Goal: Task Accomplishment & Management: Complete application form

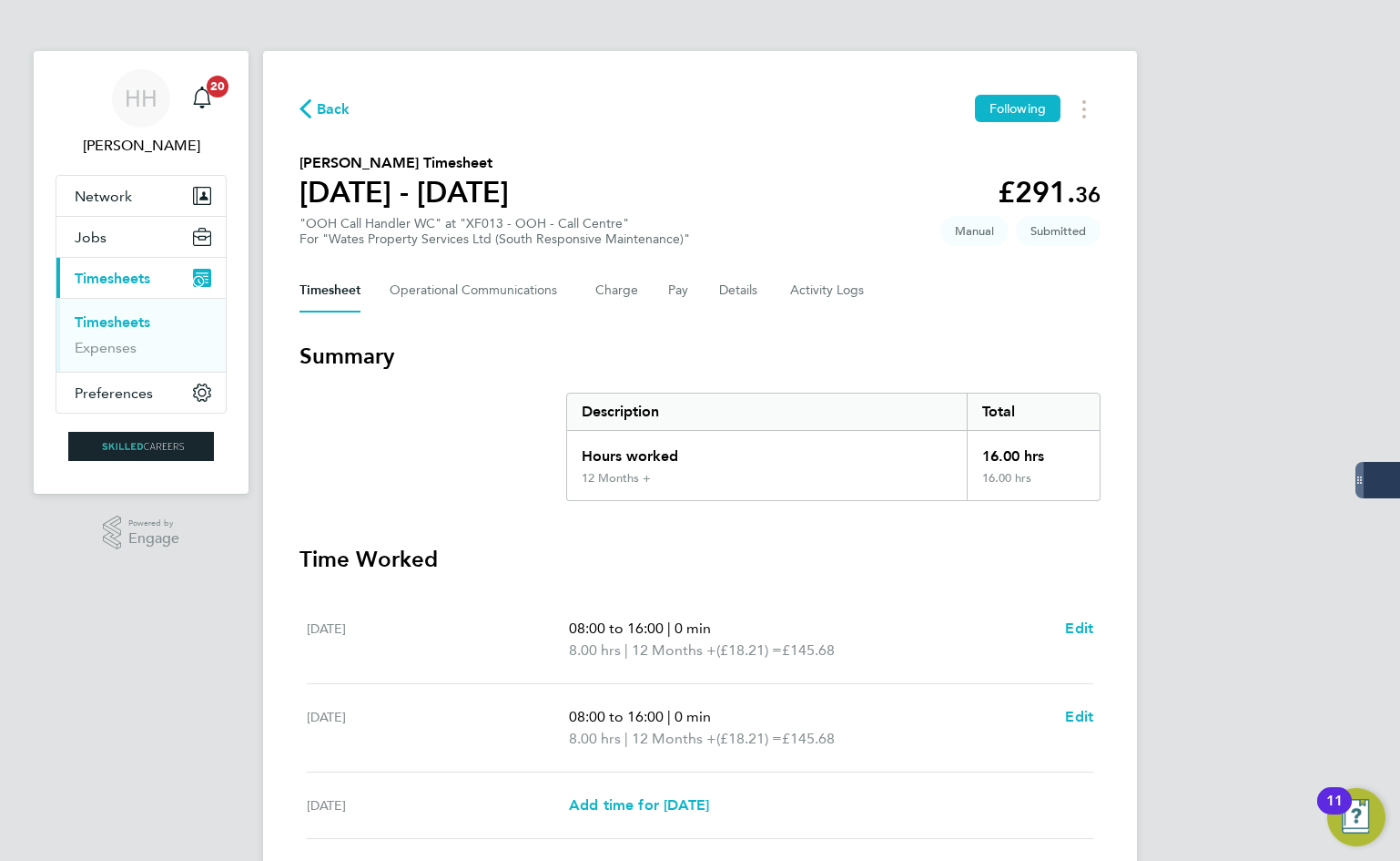
click at [133, 319] on link "Timesheets" at bounding box center [112, 322] width 76 height 17
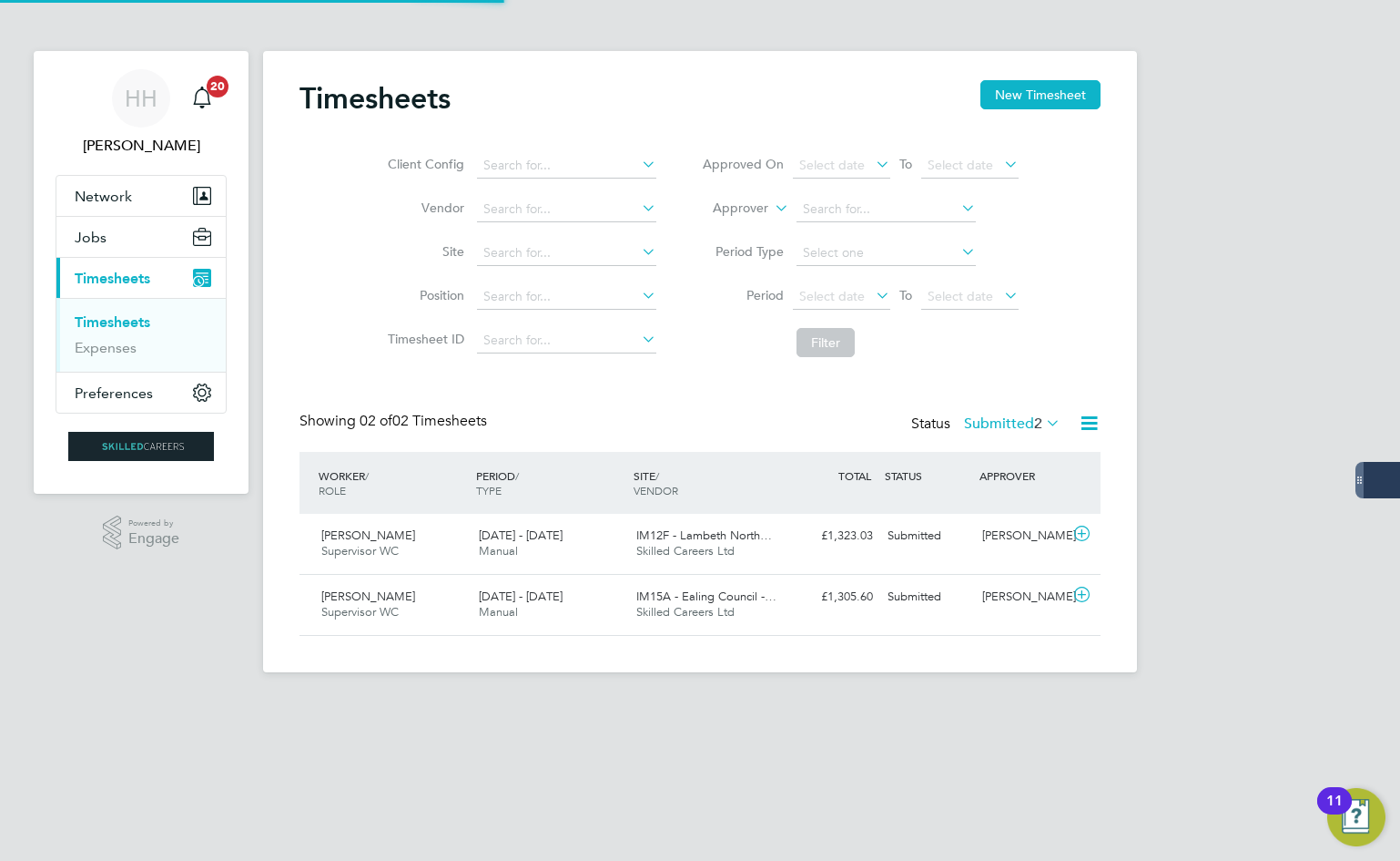
scroll to position [46, 159]
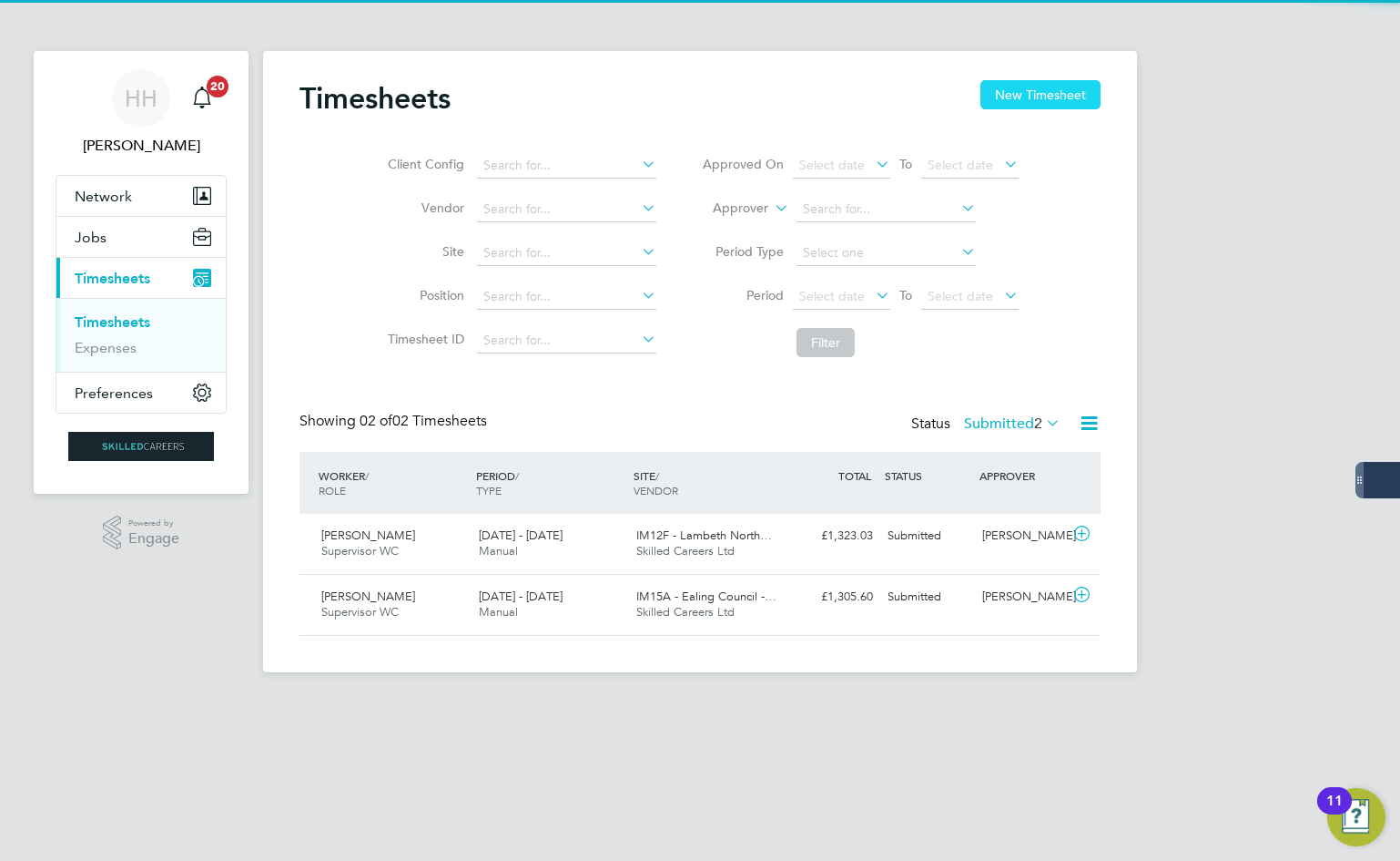
click at [1009, 106] on button "New Timesheet" at bounding box center [1041, 95] width 120 height 29
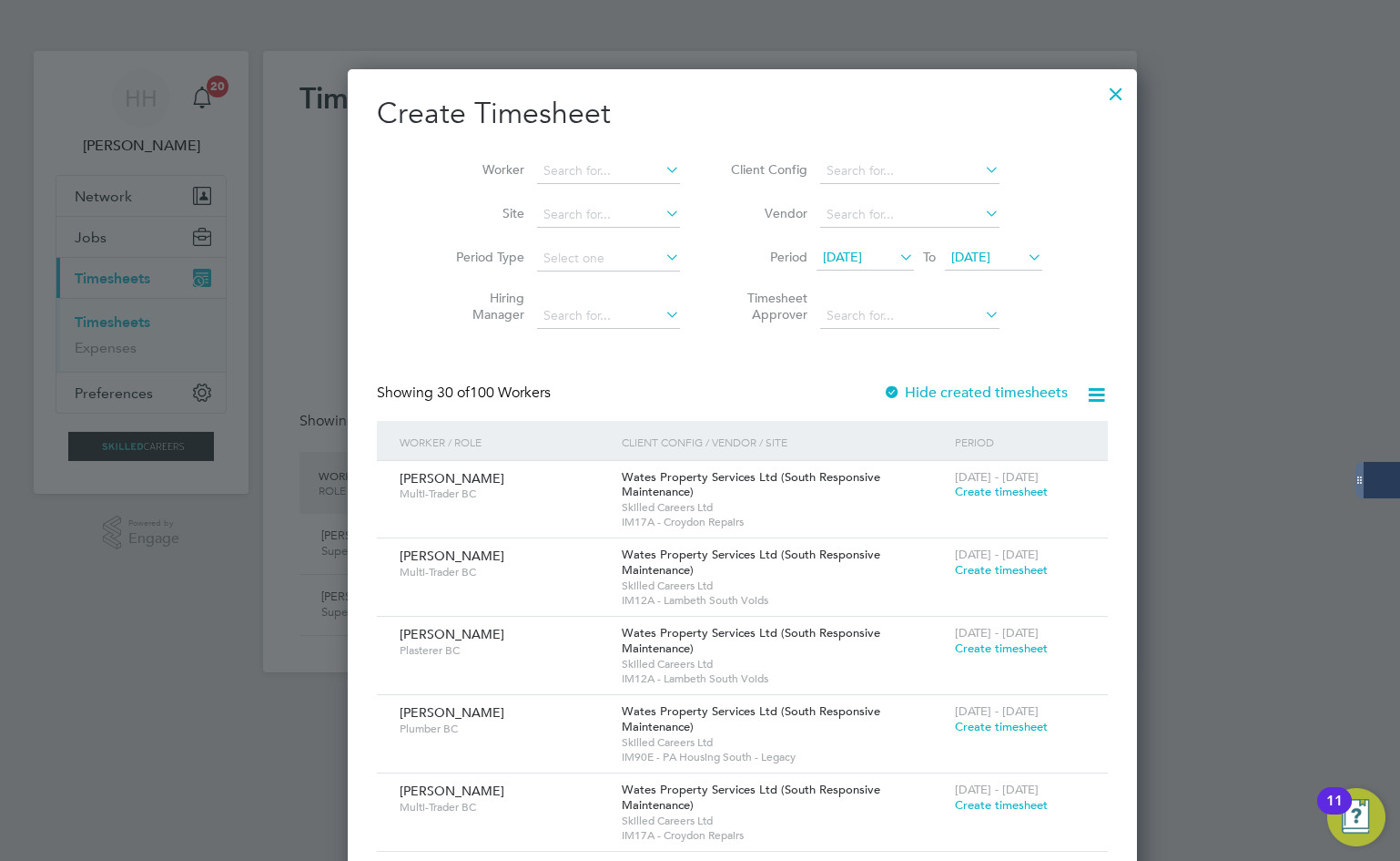
scroll to position [2893, 705]
click at [564, 179] on input at bounding box center [609, 171] width 143 height 25
click at [566, 184] on li "Terom [PERSON_NAME]" at bounding box center [571, 195] width 156 height 24
type input "[PERSON_NAME]"
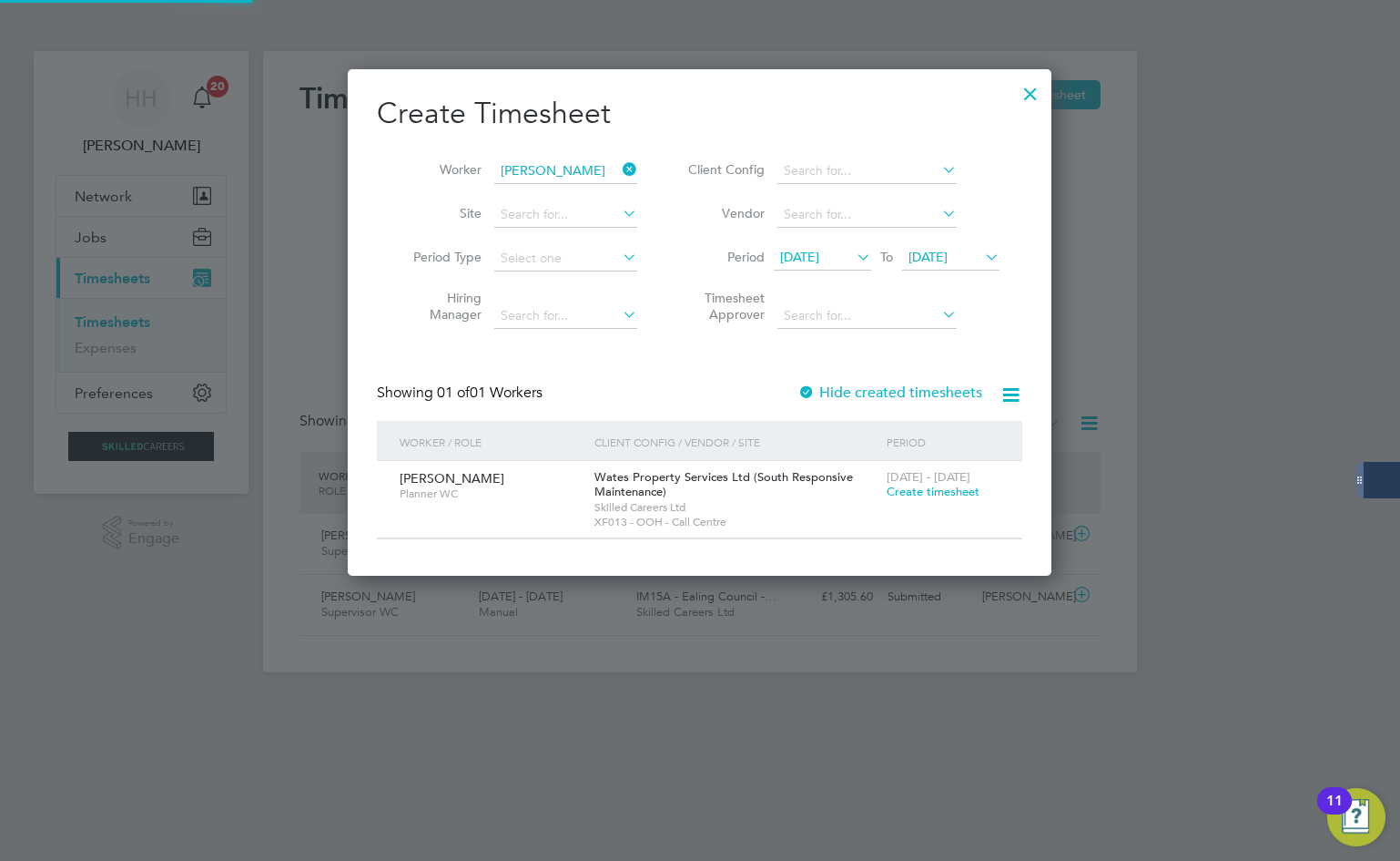
scroll to position [507, 705]
click at [923, 490] on span "Create timesheet" at bounding box center [933, 491] width 93 height 15
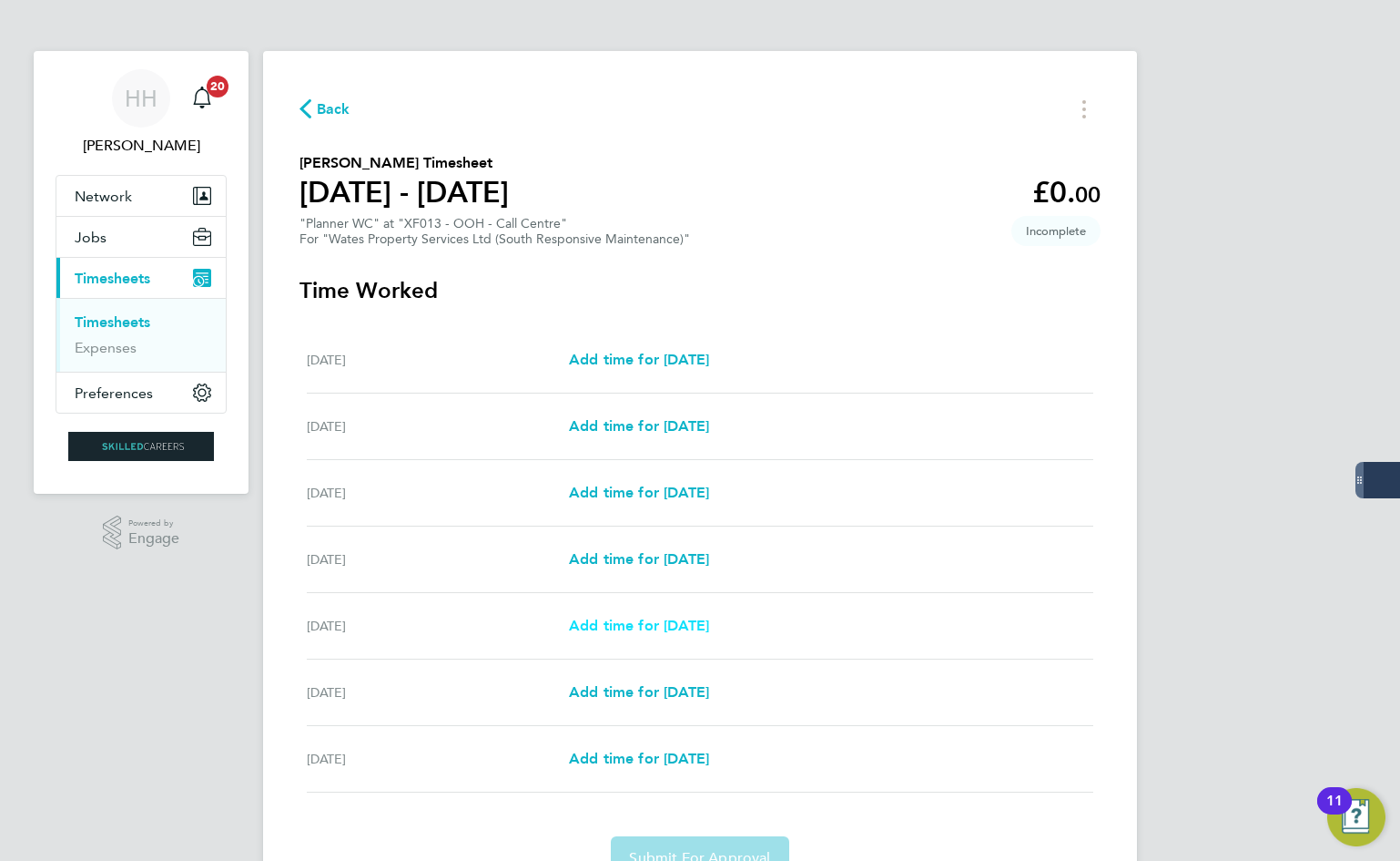
click at [696, 633] on link "Add time for [DATE]" at bounding box center [639, 626] width 140 height 22
select select "30"
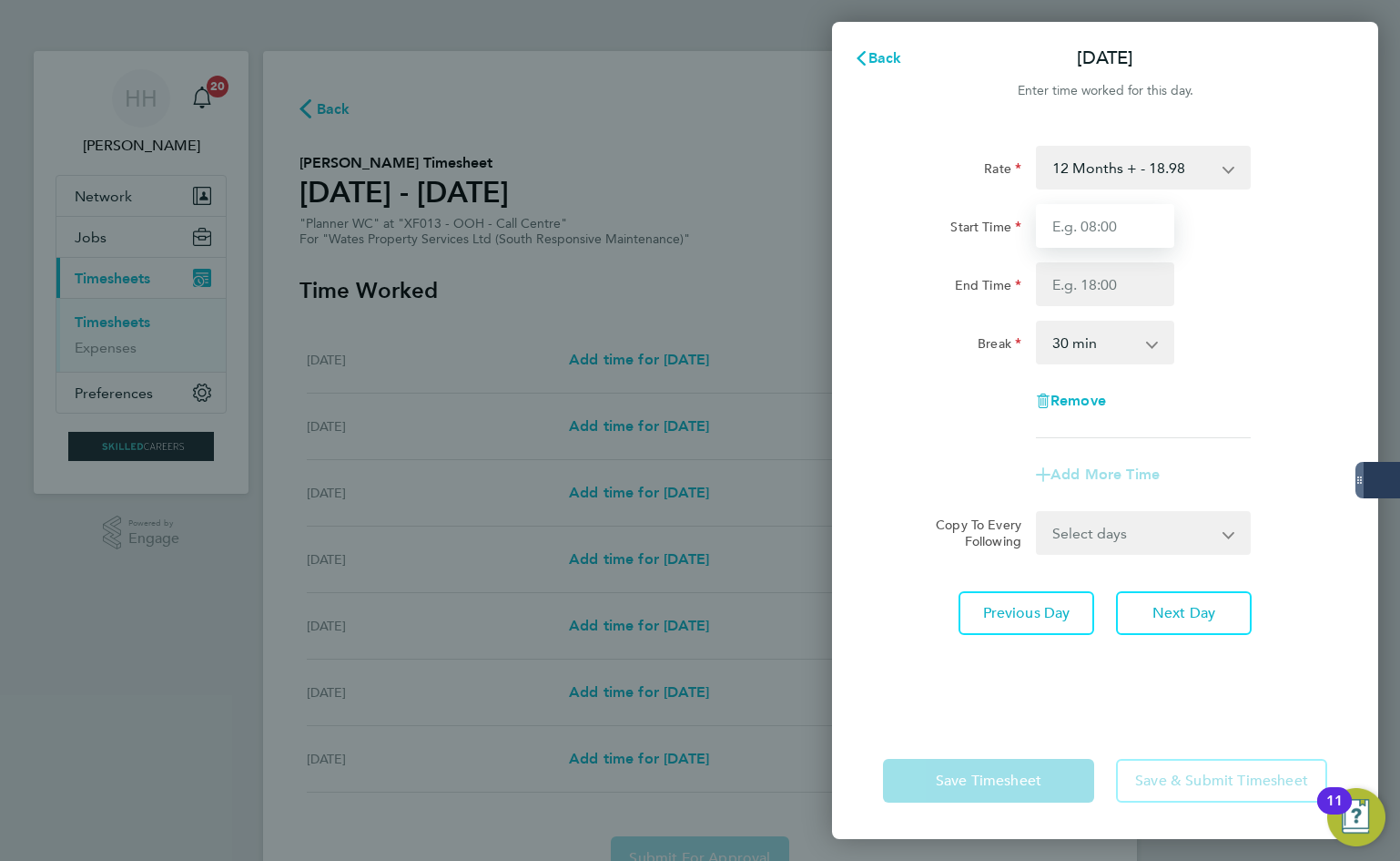
click at [1106, 233] on input "Start Time" at bounding box center [1105, 226] width 138 height 44
type input "00:00"
click at [1111, 288] on input "End Time" at bounding box center [1105, 284] width 138 height 44
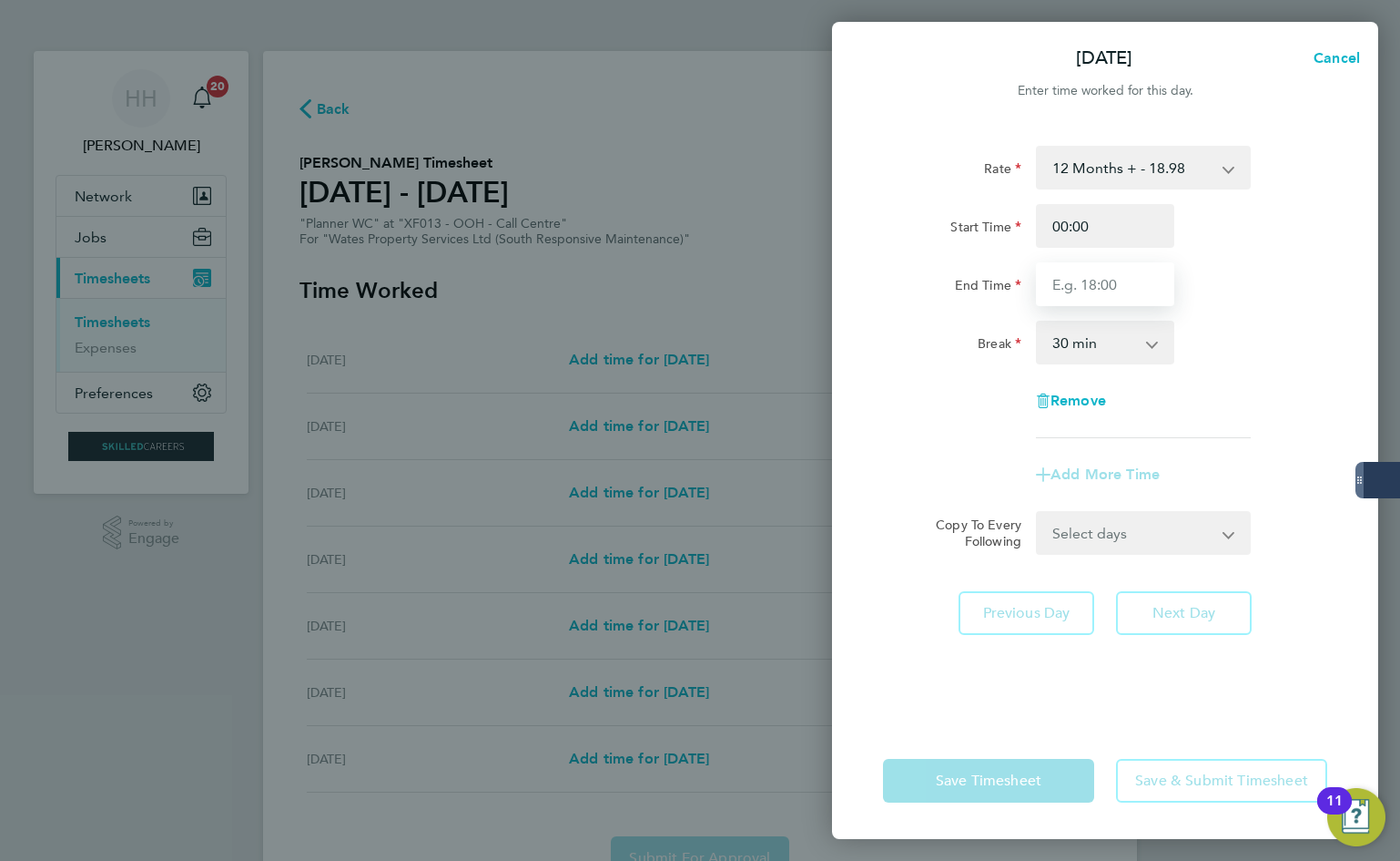
type input "08:00"
click at [1125, 358] on select "0 min 15 min 30 min 45 min 60 min 75 min 90 min" at bounding box center [1094, 342] width 113 height 40
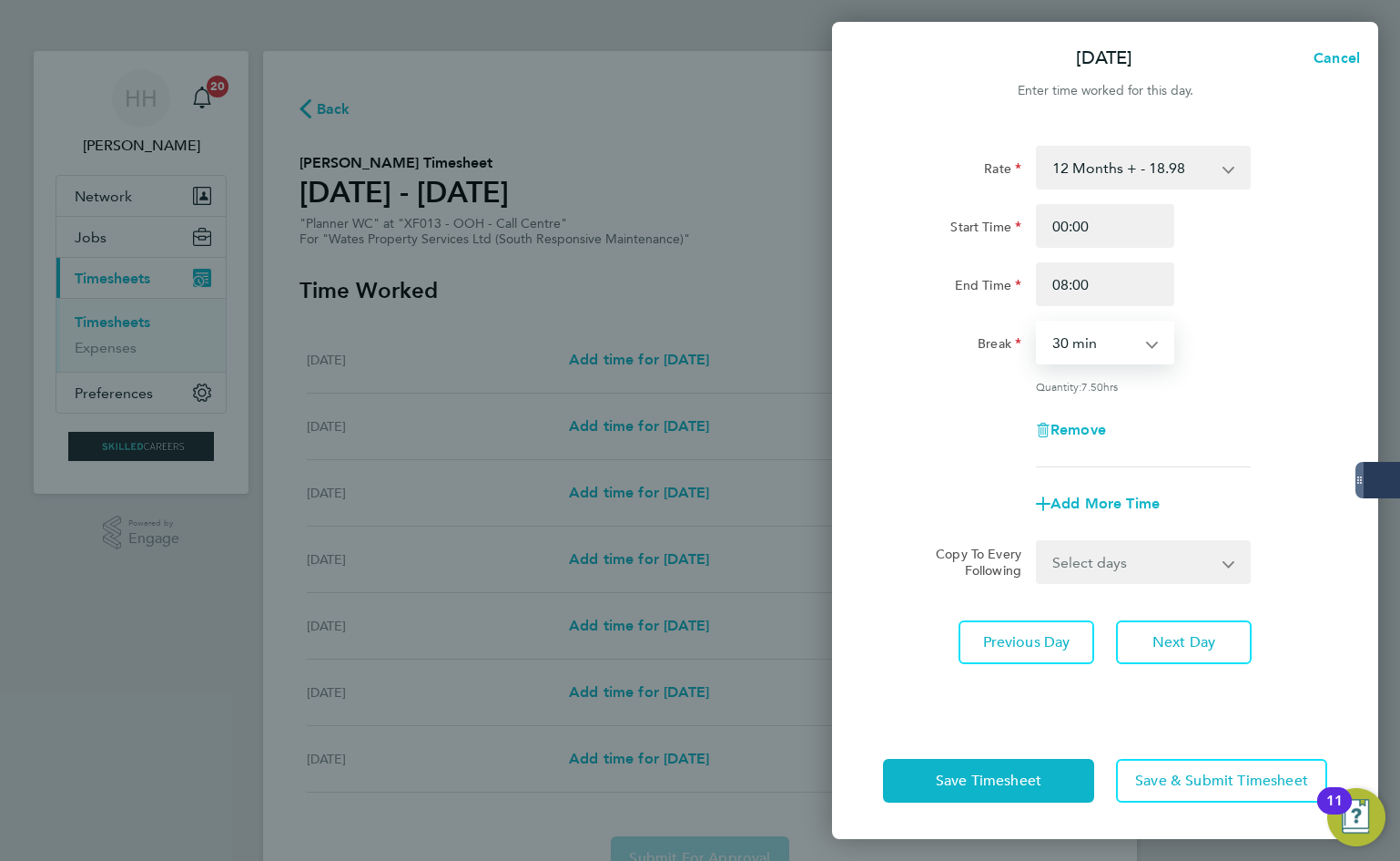
select select "0"
click at [1038, 323] on select "0 min 15 min 30 min 45 min 60 min 75 min 90 min" at bounding box center [1094, 342] width 113 height 40
click at [1020, 786] on span "Save Timesheet" at bounding box center [989, 780] width 106 height 18
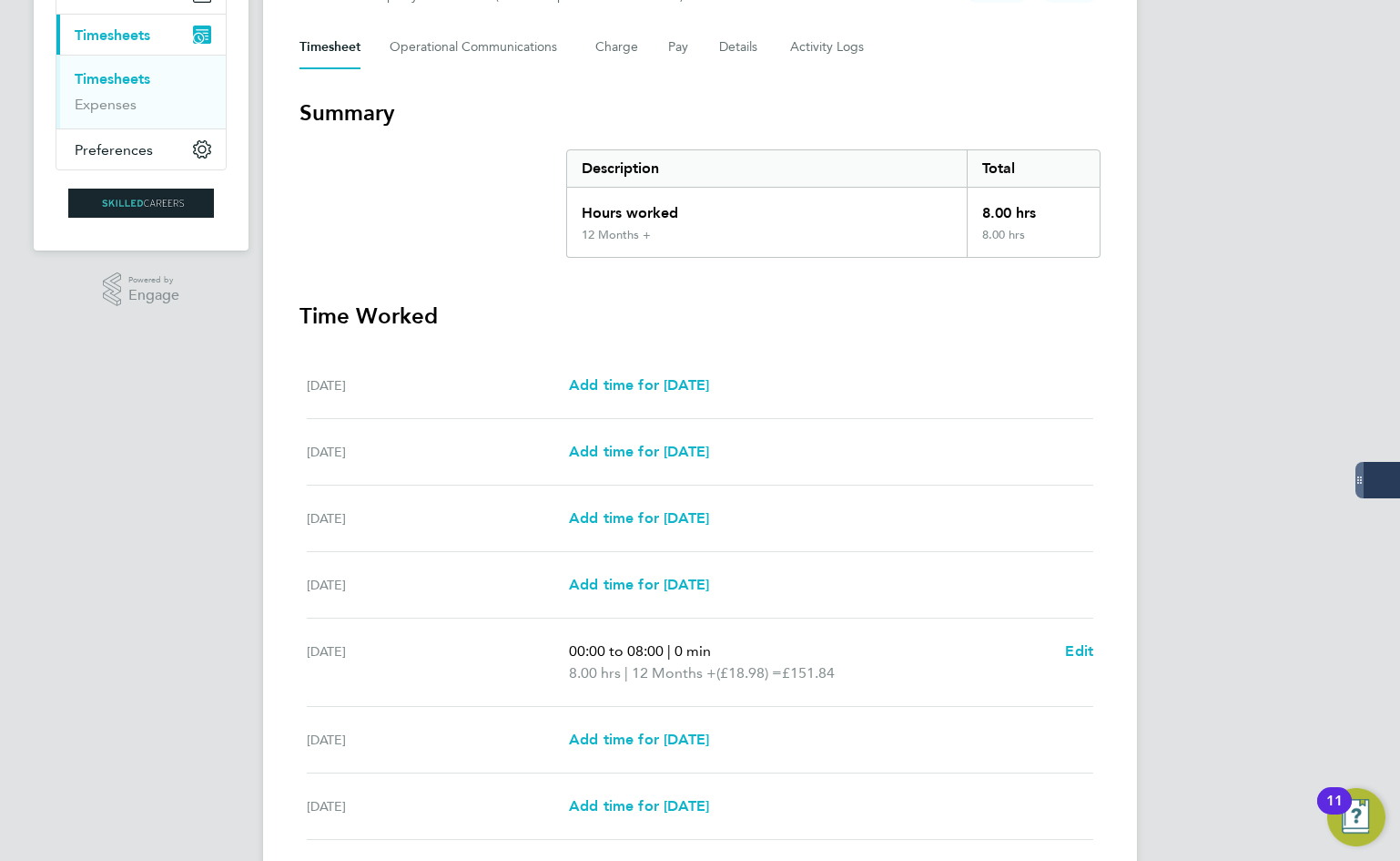
scroll to position [273, 0]
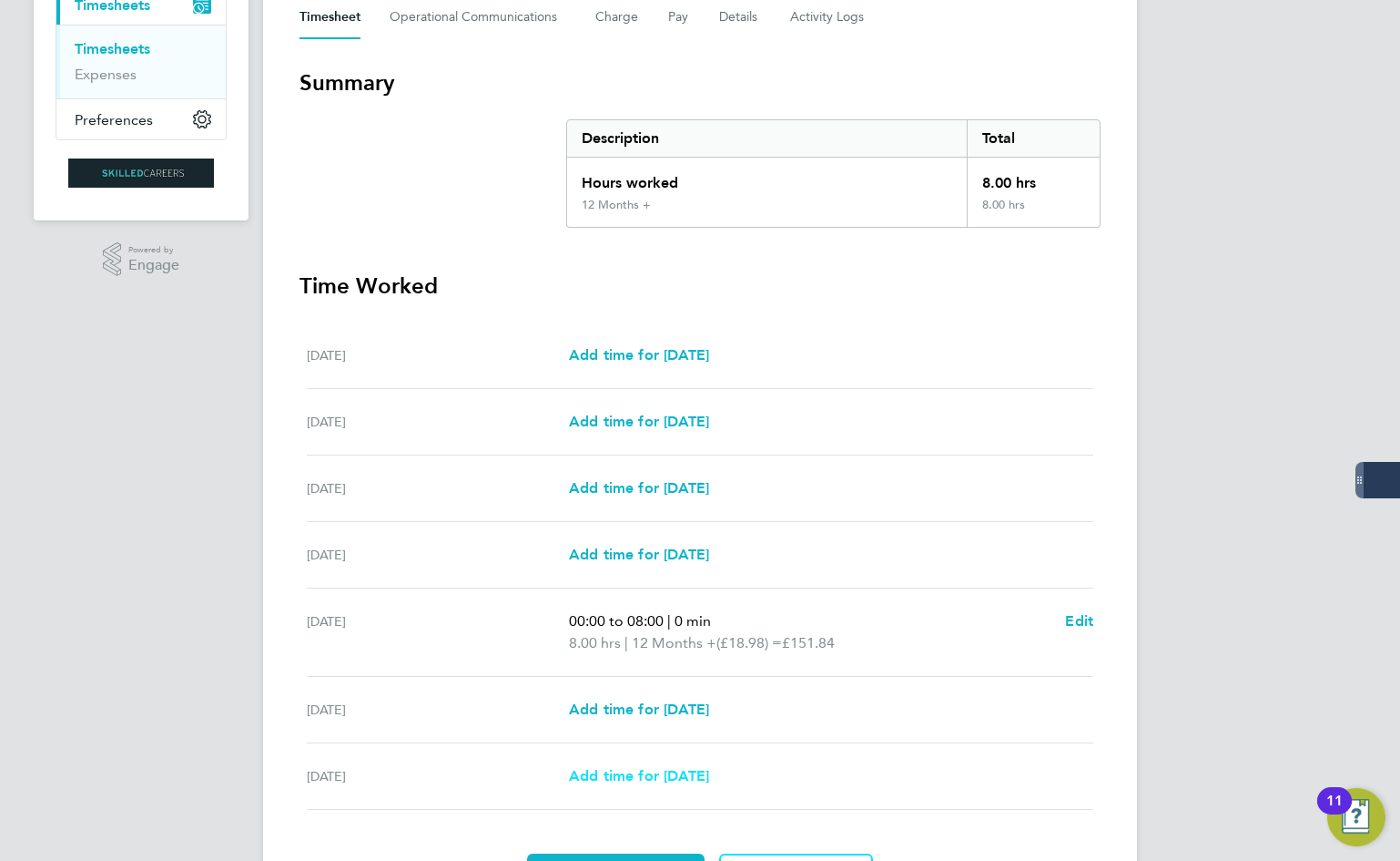
click at [700, 777] on span "Add time for [DATE]" at bounding box center [639, 776] width 140 height 17
select select "30"
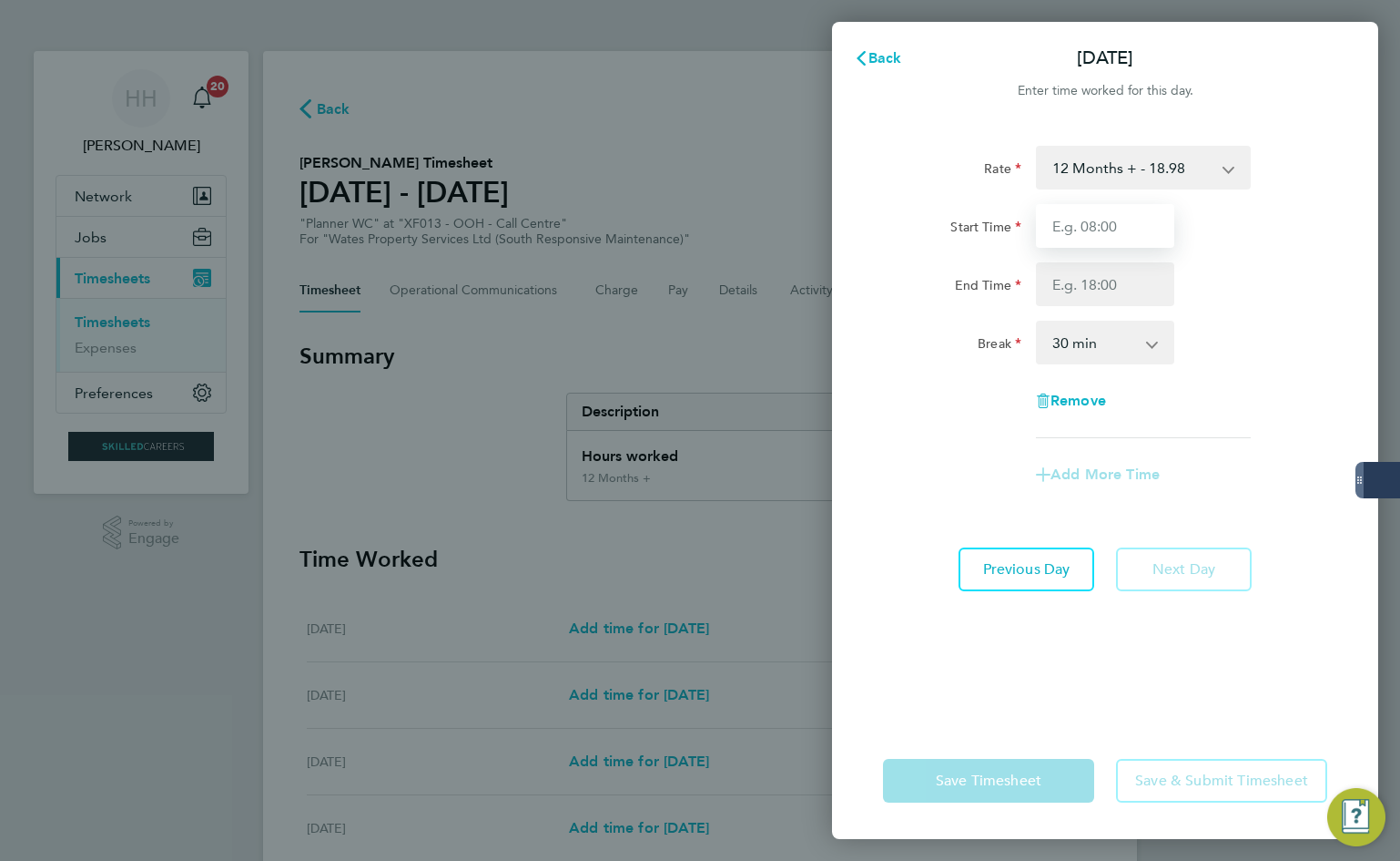
click at [1114, 227] on input "Start Time" at bounding box center [1105, 226] width 138 height 44
type input "00:00"
click at [1114, 287] on input "End Time" at bounding box center [1105, 284] width 138 height 44
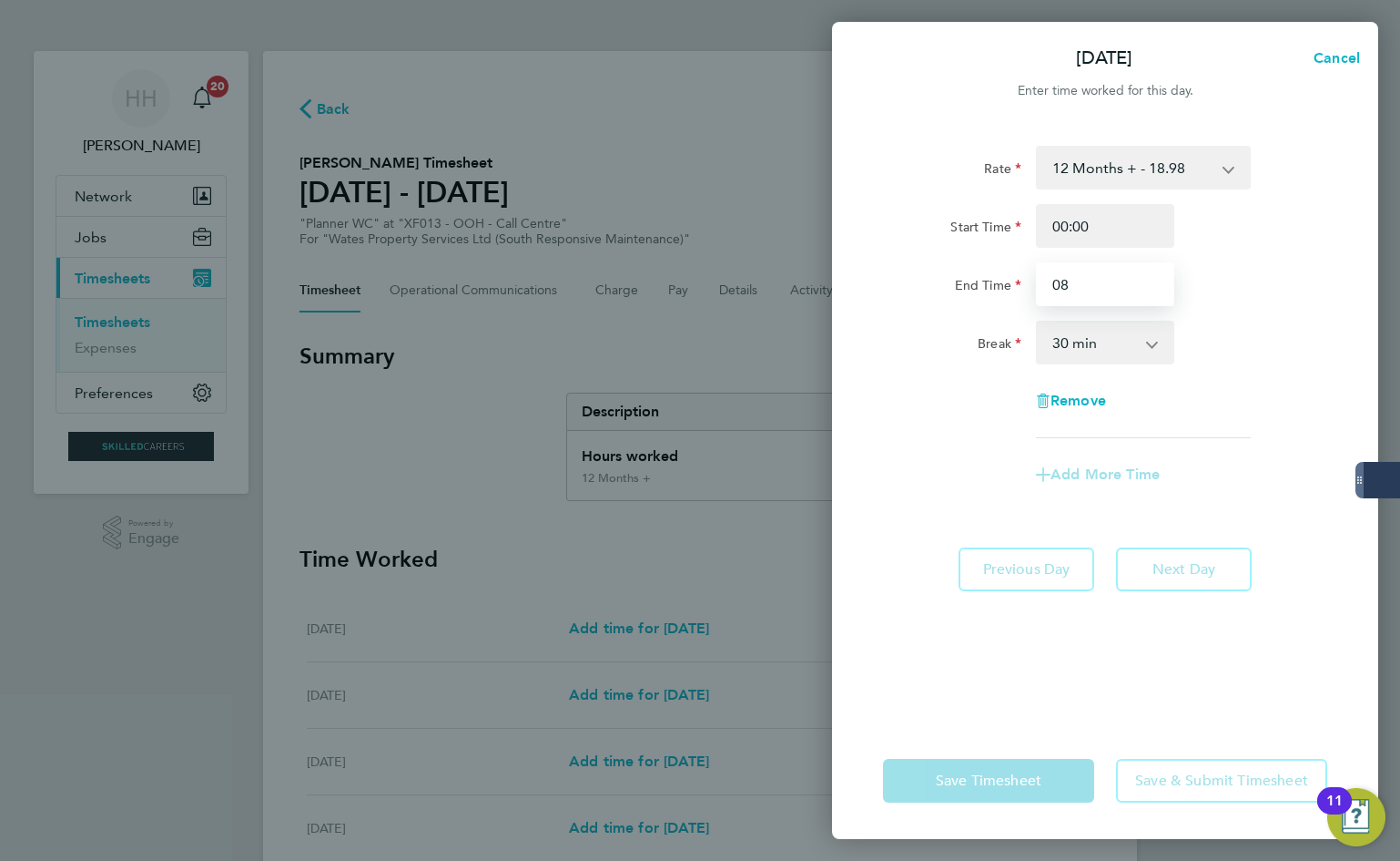
type input "08:00"
click at [1124, 355] on select "0 min 15 min 30 min 45 min 60 min 75 min 90 min" at bounding box center [1094, 342] width 113 height 40
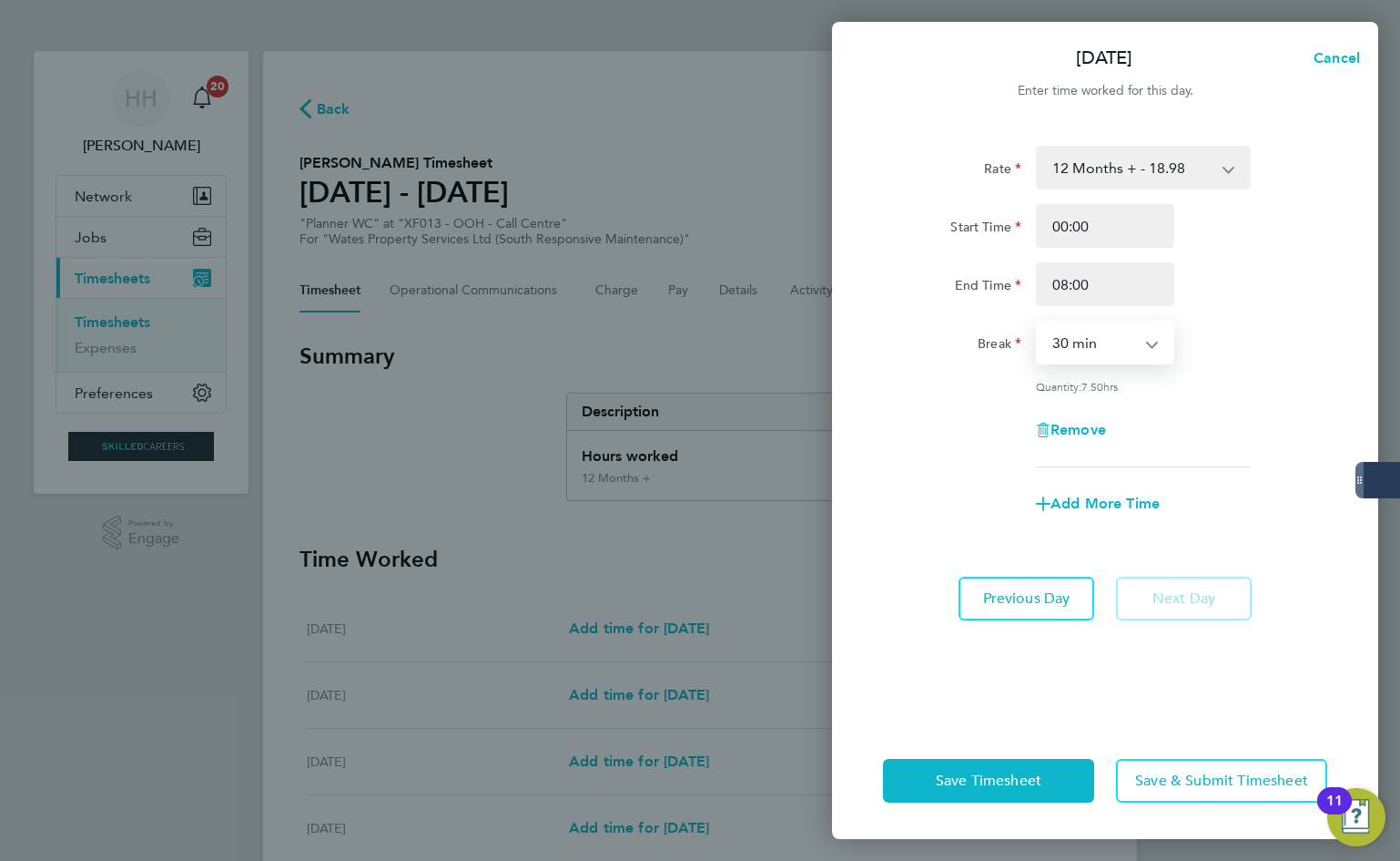
select select "0"
click at [1038, 323] on select "0 min 15 min 30 min 45 min 60 min 75 min 90 min" at bounding box center [1094, 342] width 113 height 40
click at [1045, 777] on button "Save Timesheet" at bounding box center [989, 780] width 211 height 44
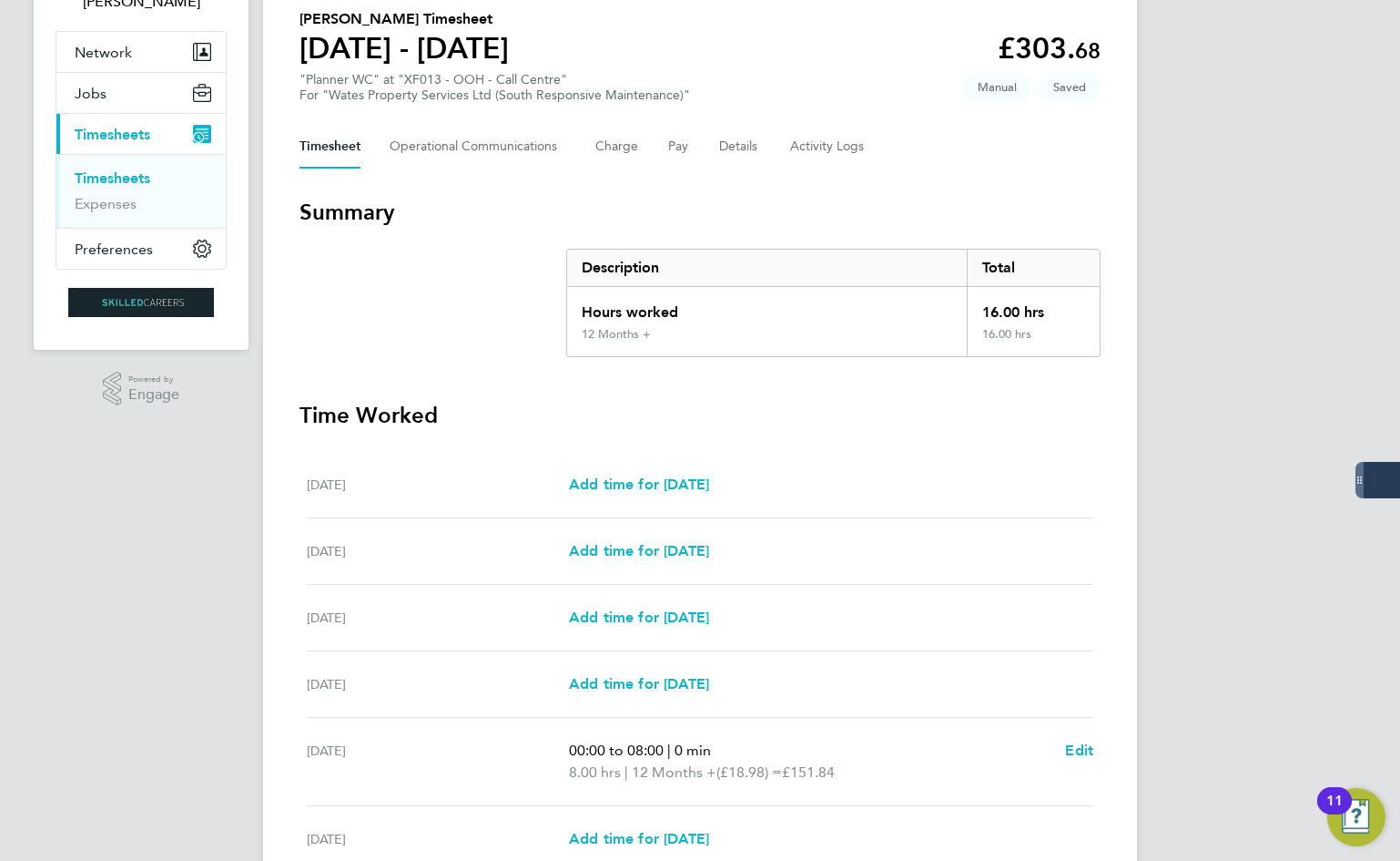
scroll to position [404, 0]
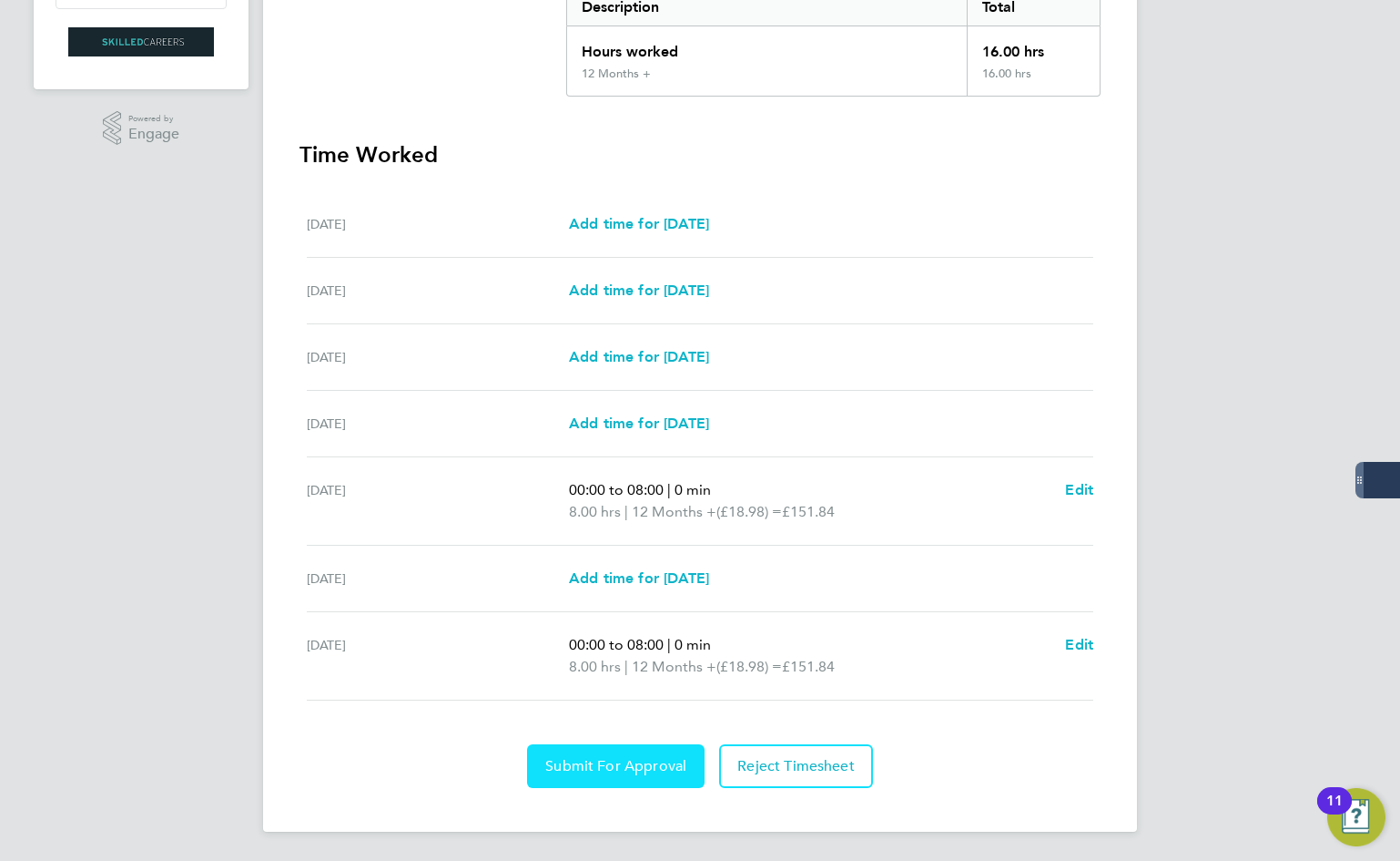
click at [661, 745] on button "Submit For Approval" at bounding box center [615, 765] width 177 height 44
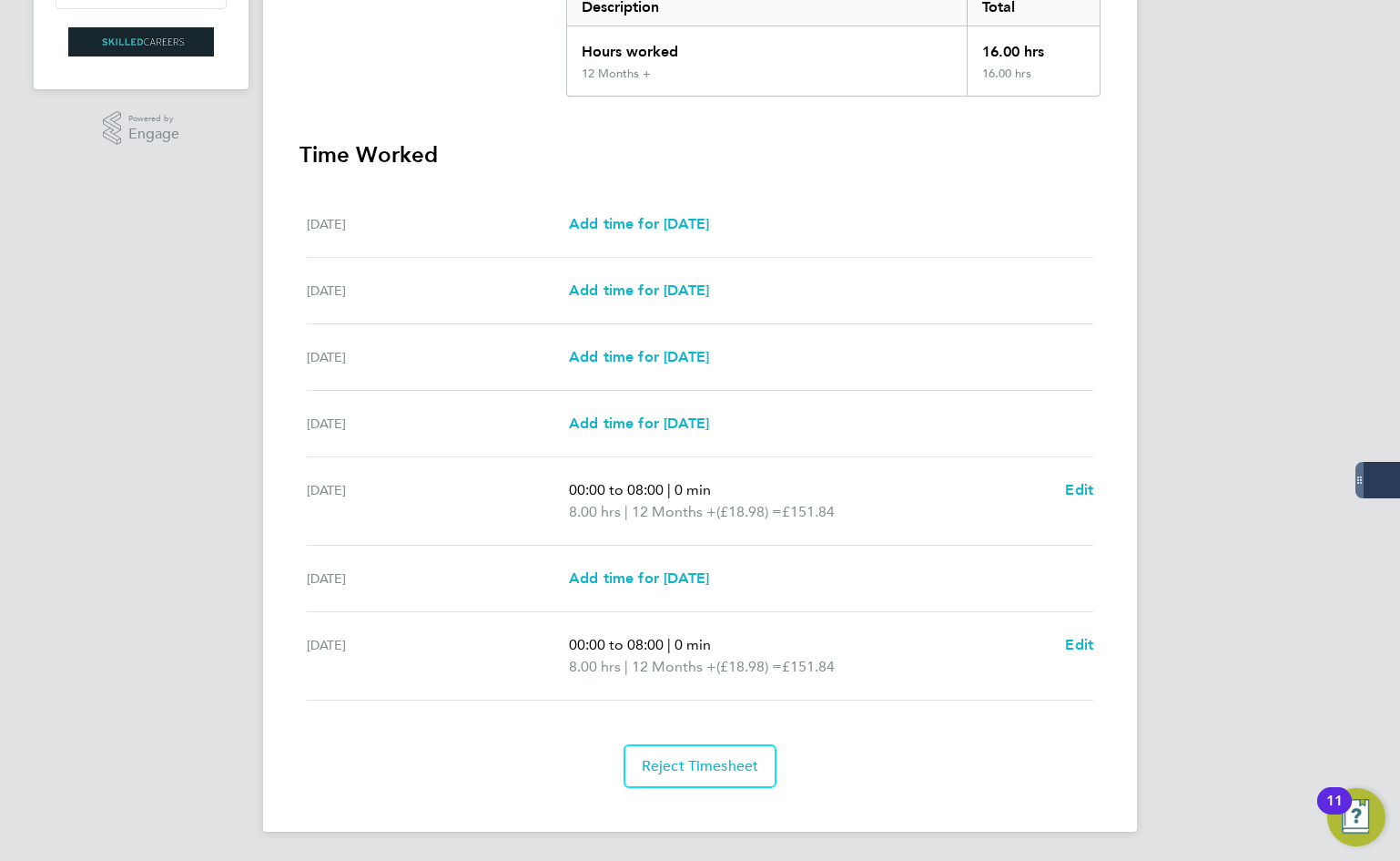
scroll to position [0, 0]
